Goal: Check status: Check status

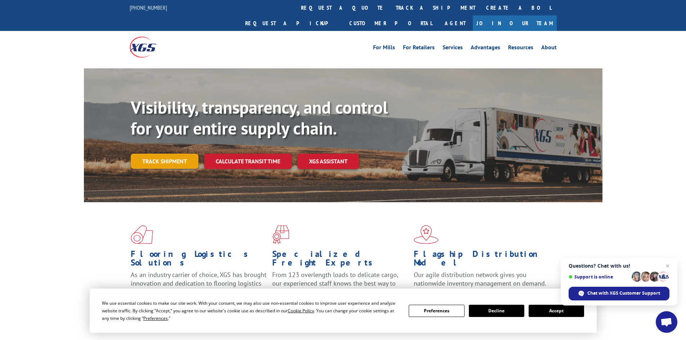
click at [169, 154] on link "Track shipment" at bounding box center [165, 161] width 68 height 15
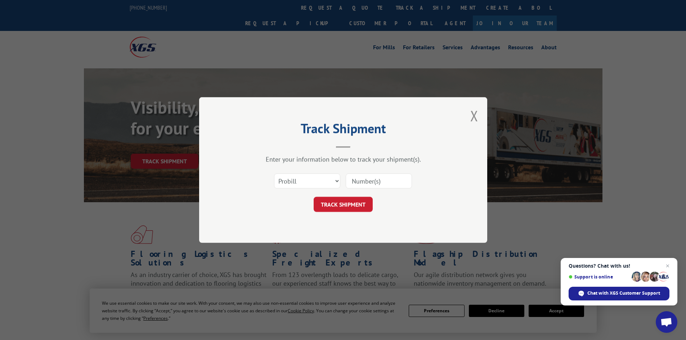
click at [374, 183] on input at bounding box center [379, 181] width 66 height 15
paste input "17496855"
type input "17496855"
click at [349, 202] on button "TRACK SHIPMENT" at bounding box center [343, 204] width 59 height 15
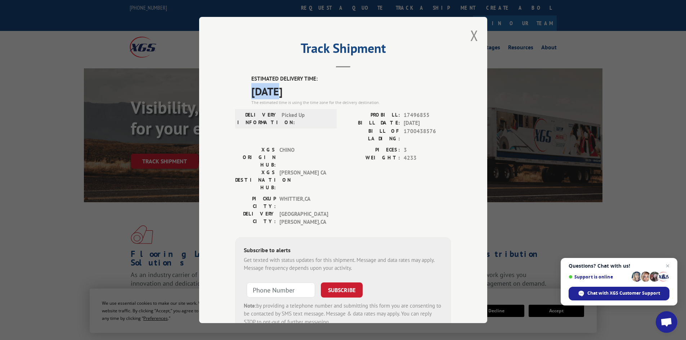
drag, startPoint x: 249, startPoint y: 89, endPoint x: 278, endPoint y: 95, distance: 29.5
click at [278, 95] on span "[DATE]" at bounding box center [351, 91] width 200 height 16
copy span "09/05"
click at [164, 40] on div "Track Shipment ESTIMATED DELIVERY TIME: [DATE] The estimated time is using the …" at bounding box center [343, 170] width 686 height 340
